Goal: Task Accomplishment & Management: Use online tool/utility

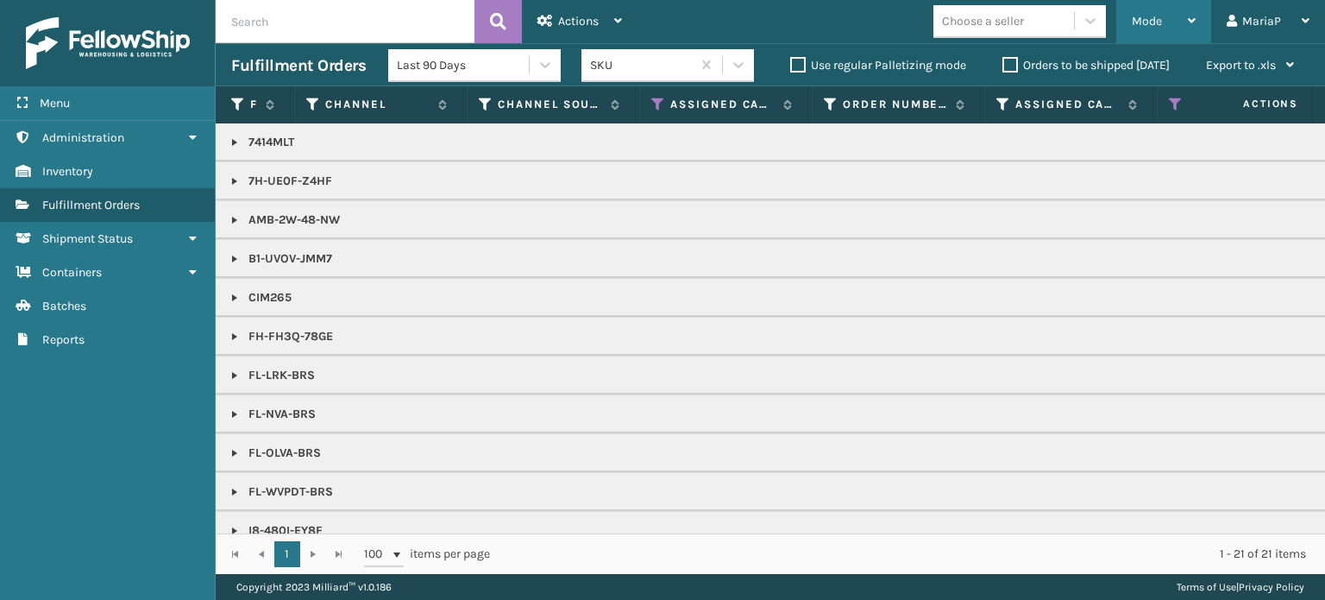
click at [1153, 9] on div "Mode" at bounding box center [1164, 21] width 64 height 43
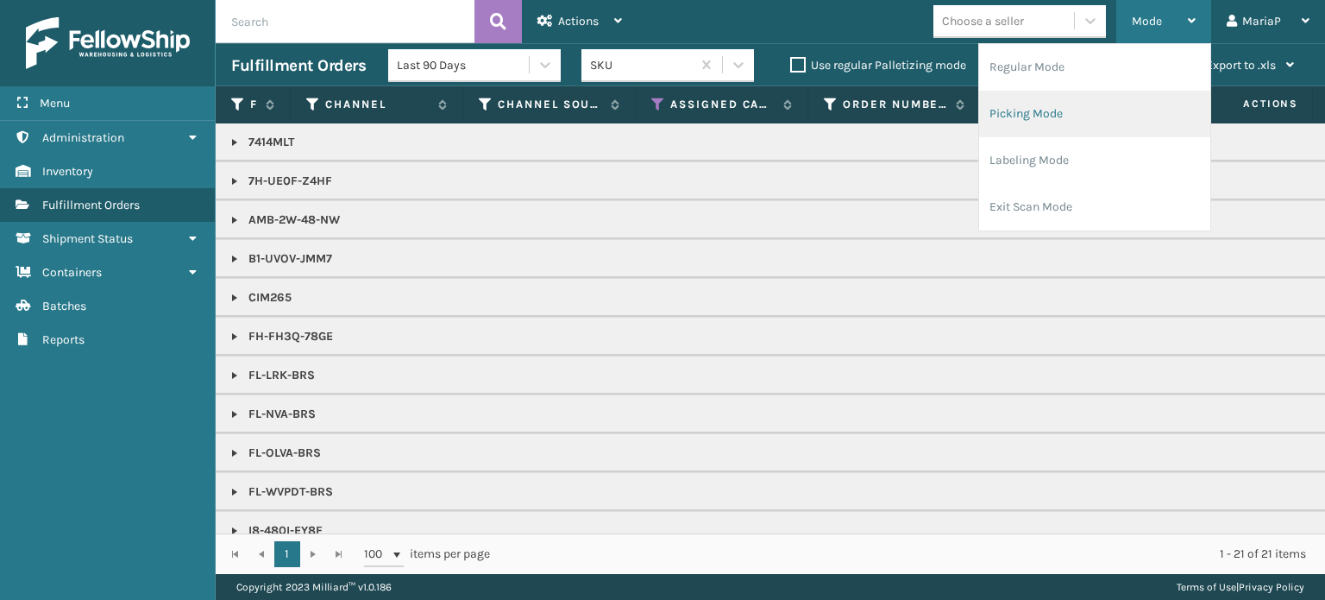
click at [1017, 97] on li "Picking Mode" at bounding box center [1094, 114] width 231 height 47
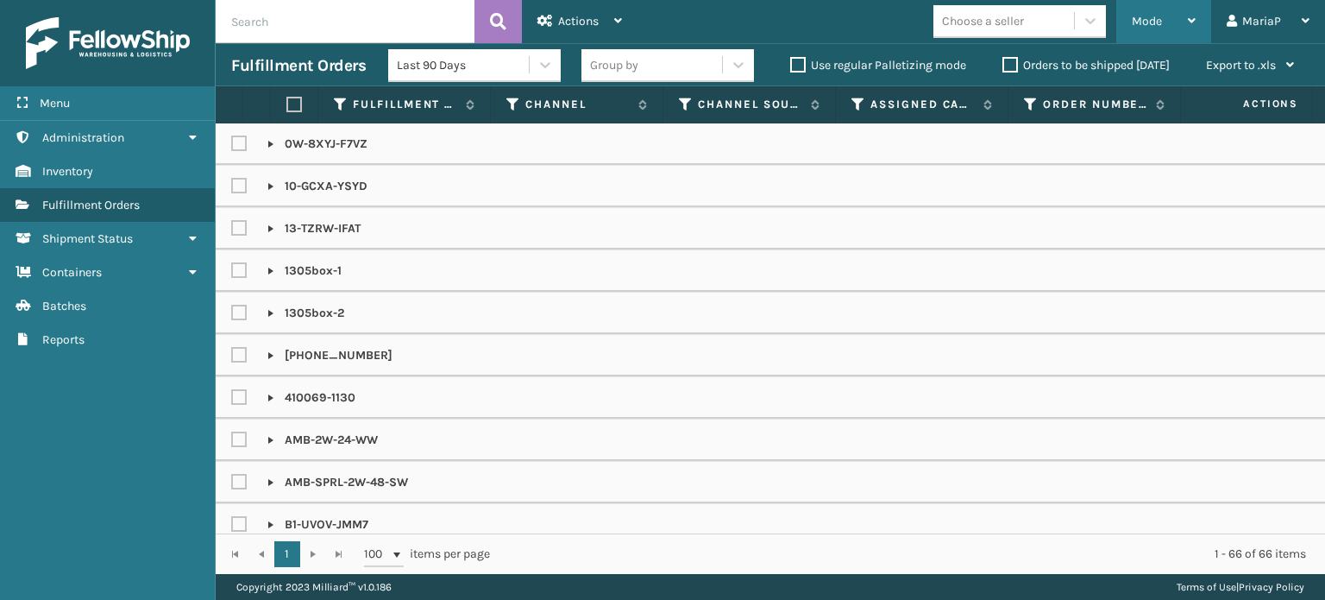
click at [1149, 20] on span "Mode" at bounding box center [1147, 21] width 30 height 15
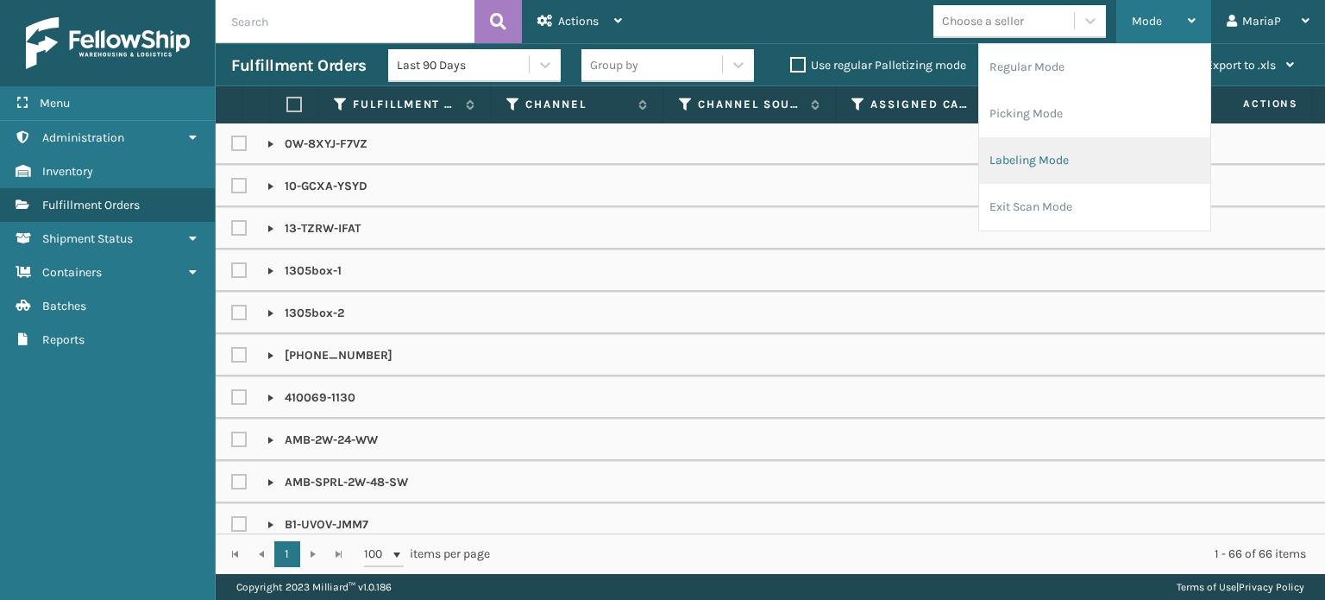
click at [1036, 159] on li "Labeling Mode" at bounding box center [1094, 160] width 231 height 47
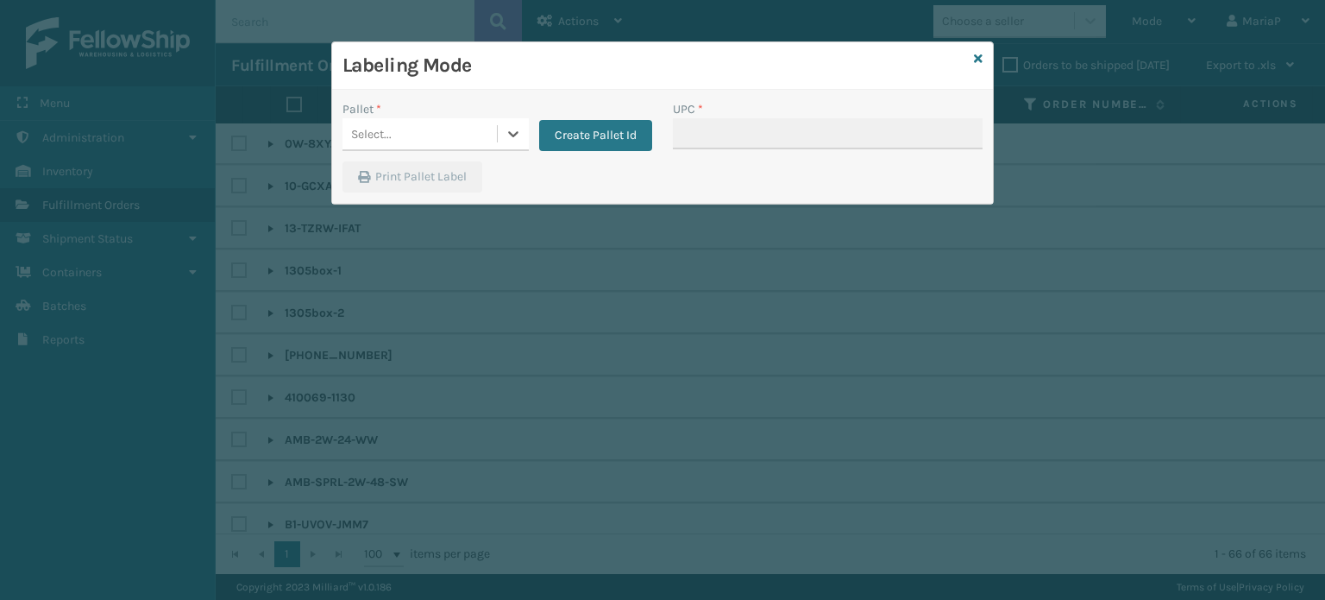
click at [396, 129] on div "Select..." at bounding box center [420, 134] width 154 height 28
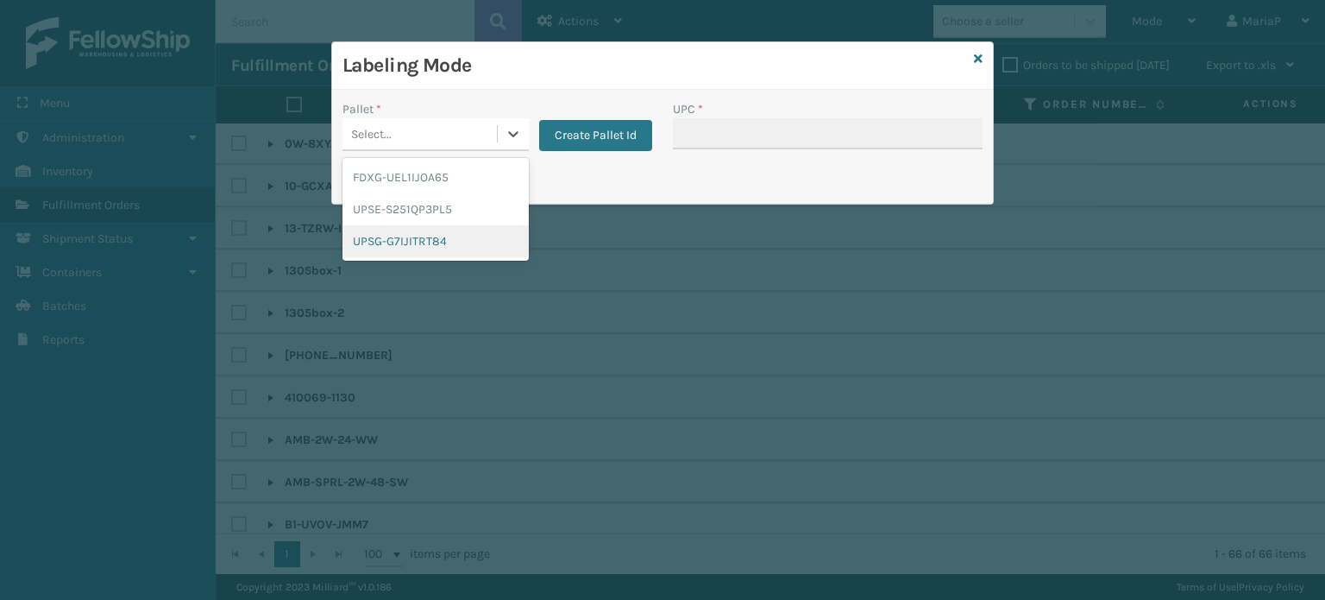
click at [400, 244] on div "UPSG-G7IJITRT84" at bounding box center [436, 241] width 186 height 32
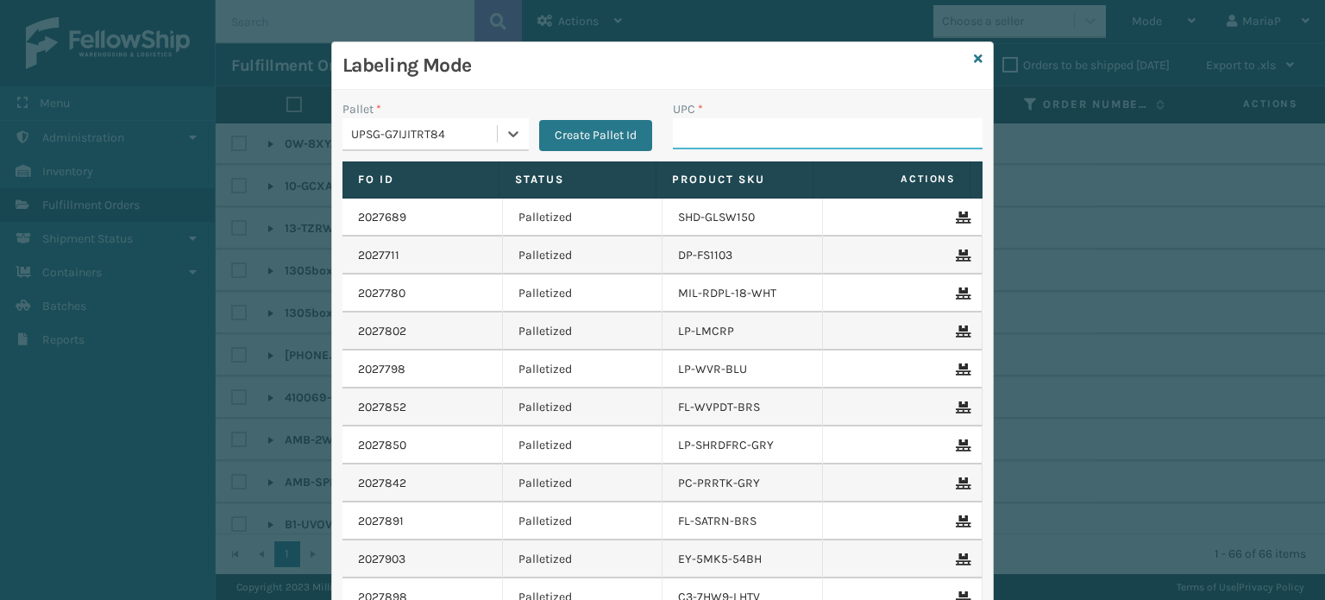
click at [716, 135] on input "UPC *" at bounding box center [828, 133] width 310 height 31
click at [715, 135] on input "UPC *" at bounding box center [828, 133] width 310 height 31
